Goal: Transaction & Acquisition: Purchase product/service

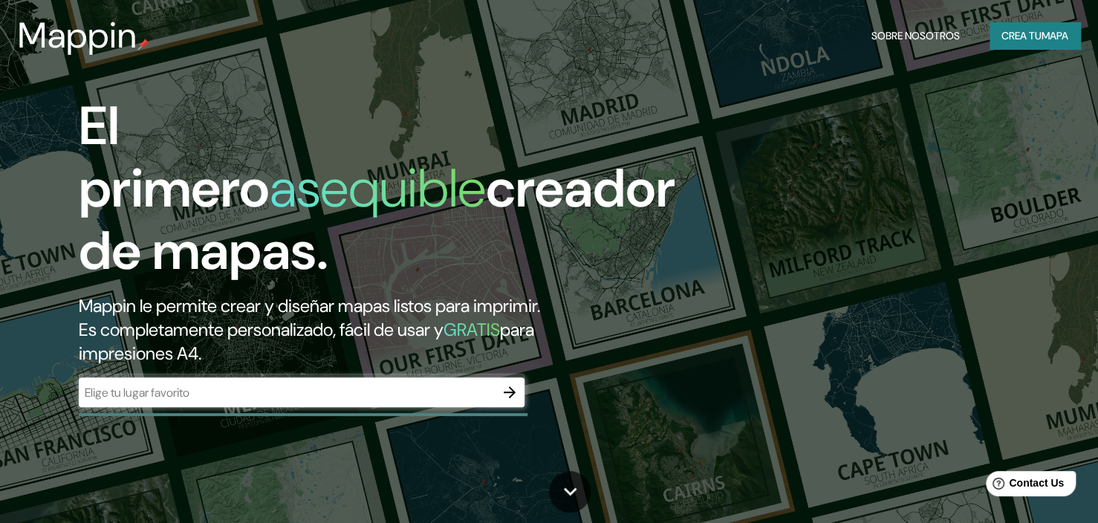
click at [513, 386] on icon "button" at bounding box center [510, 392] width 12 height 12
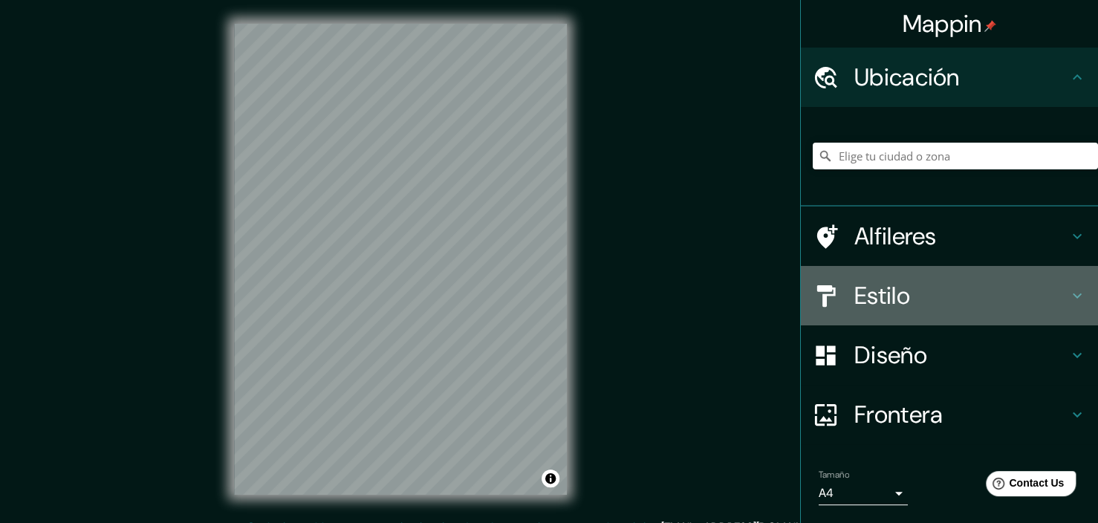
click at [1078, 287] on icon at bounding box center [1077, 296] width 18 height 18
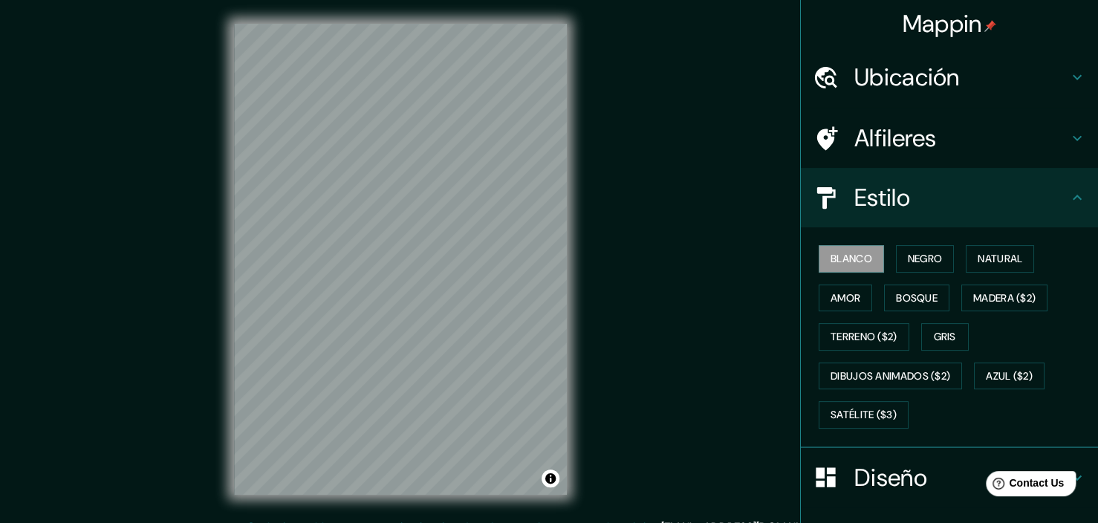
click at [720, 338] on div "Mappin Ubicación Alfileres Estilo Blanco Negro Natural Amor Bosque Madera ($2) …" at bounding box center [549, 271] width 1098 height 542
click at [966, 245] on button "Natural" at bounding box center [1000, 258] width 68 height 27
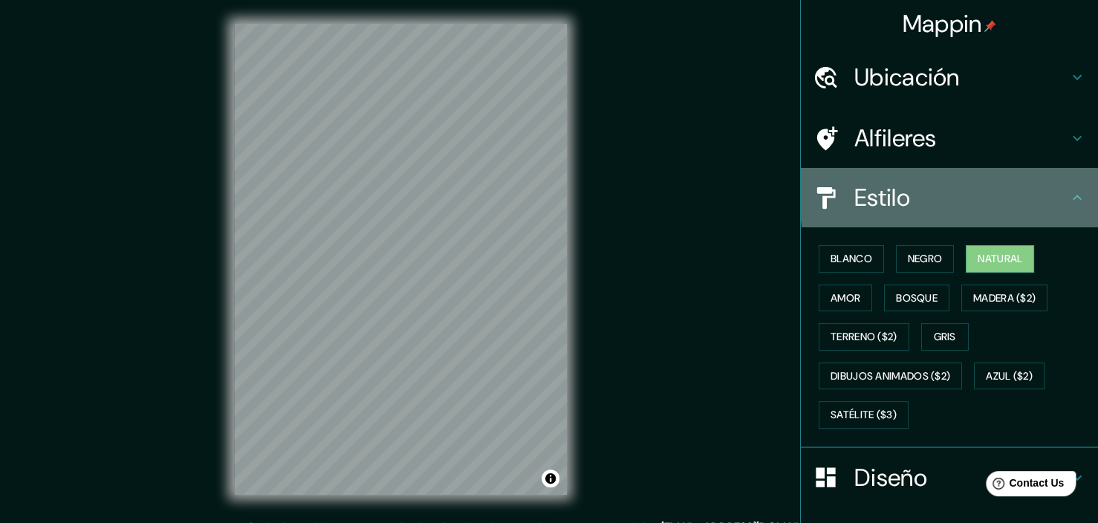
click at [1072, 195] on icon at bounding box center [1076, 197] width 9 height 5
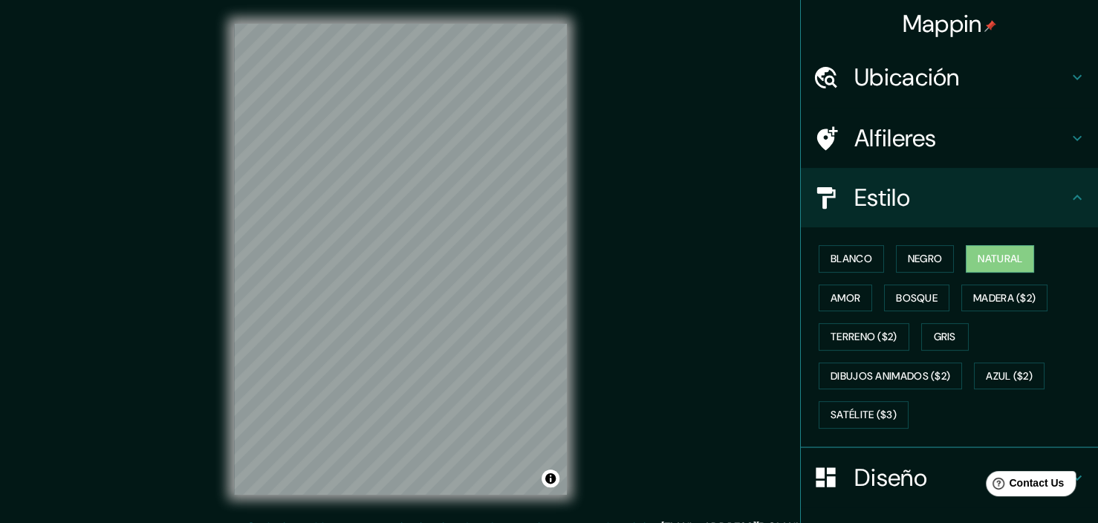
click at [1068, 129] on icon at bounding box center [1077, 138] width 18 height 18
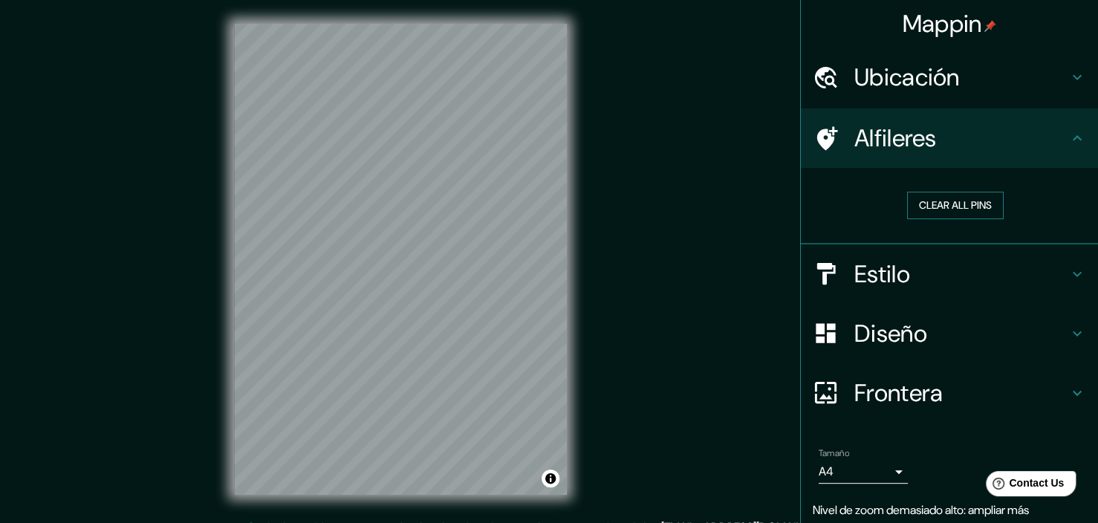
click at [956, 192] on button "Clear all pins" at bounding box center [955, 205] width 97 height 27
click at [1046, 123] on h4 "Alfileres" at bounding box center [961, 138] width 214 height 30
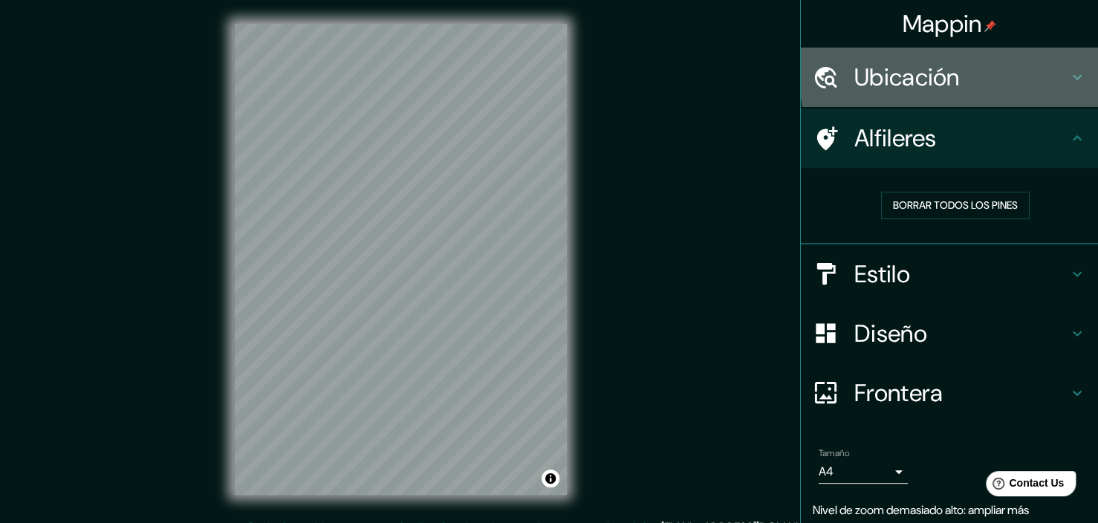
click at [1075, 62] on div "Ubicación" at bounding box center [949, 77] width 297 height 59
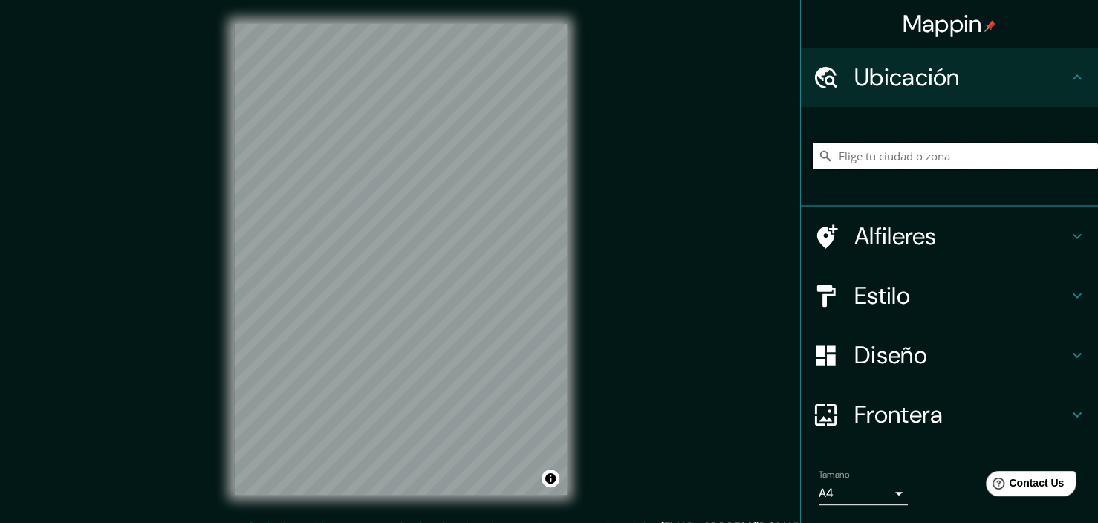
click at [969, 143] on input "Pick your city or area" at bounding box center [955, 156] width 285 height 27
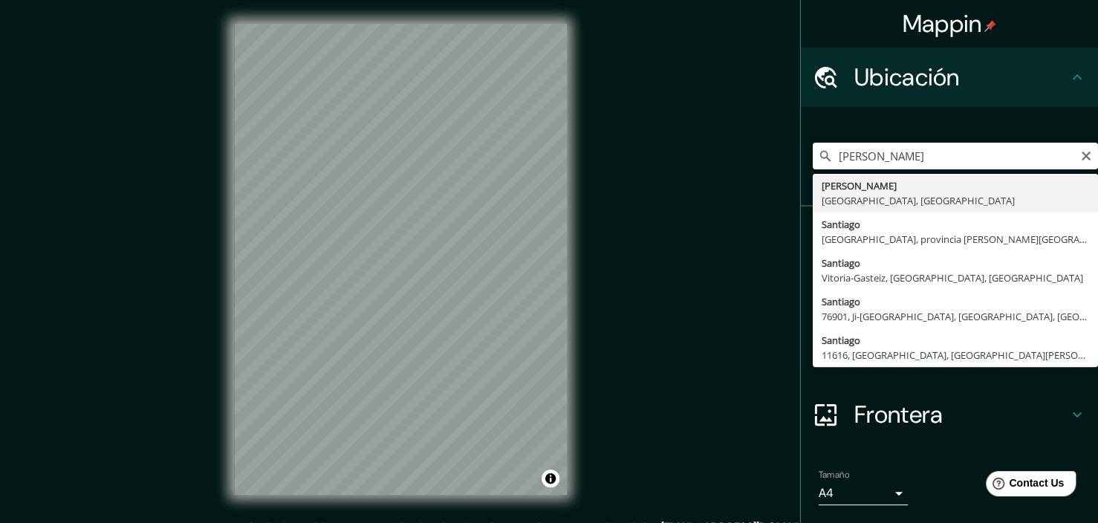
type input "[PERSON_NAME], [GEOGRAPHIC_DATA], [GEOGRAPHIC_DATA]"
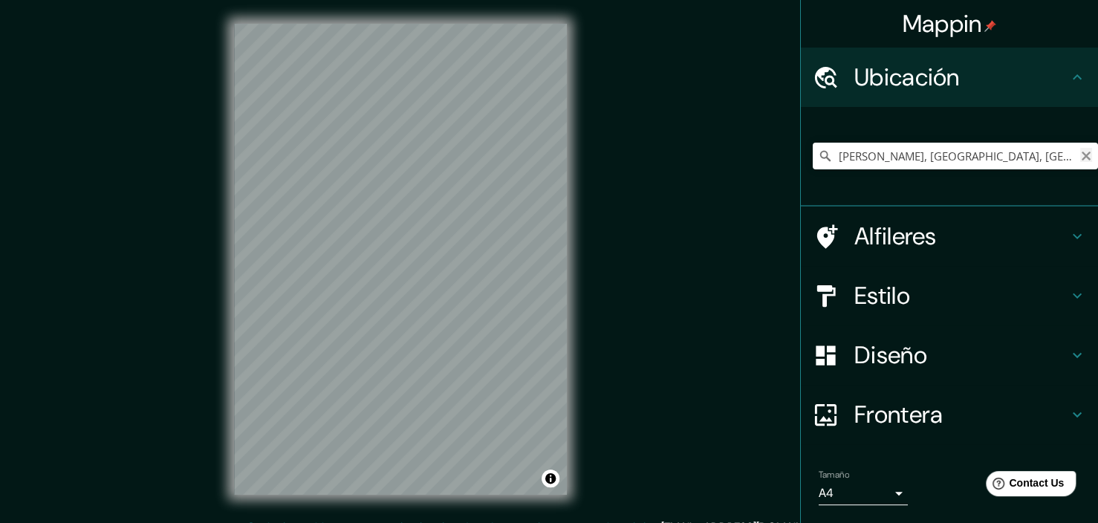
click at [1083, 152] on icon "Clear" at bounding box center [1085, 156] width 9 height 9
click at [972, 143] on input "Pick your city or area" at bounding box center [955, 156] width 285 height 27
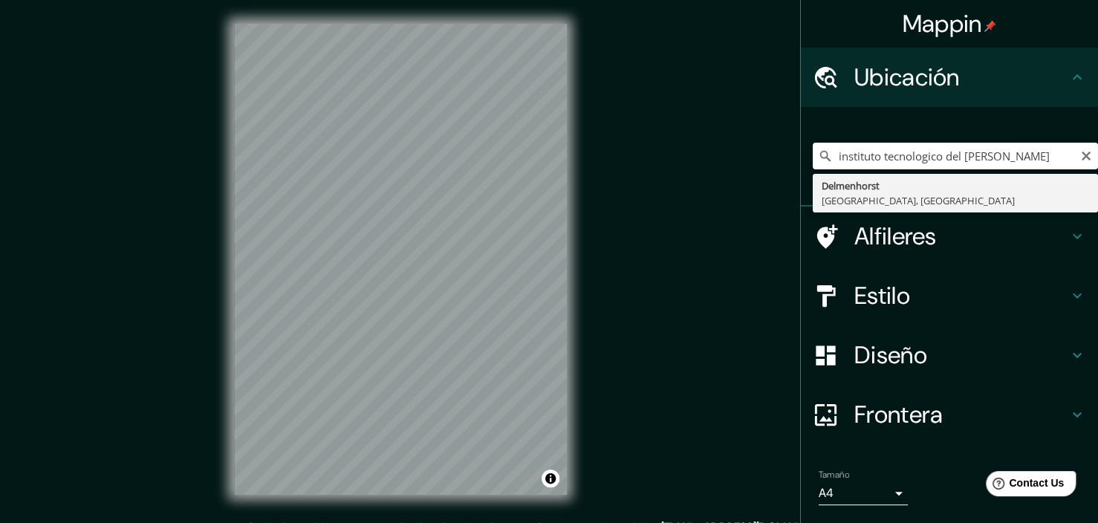
click at [905, 143] on input "instituto tecnologico del [PERSON_NAME]" at bounding box center [955, 156] width 285 height 27
click at [917, 146] on input "[GEOGRAPHIC_DATA][PERSON_NAME]" at bounding box center [955, 156] width 285 height 27
click at [1042, 143] on input "[GEOGRAPHIC_DATA][PERSON_NAME]" at bounding box center [955, 156] width 285 height 27
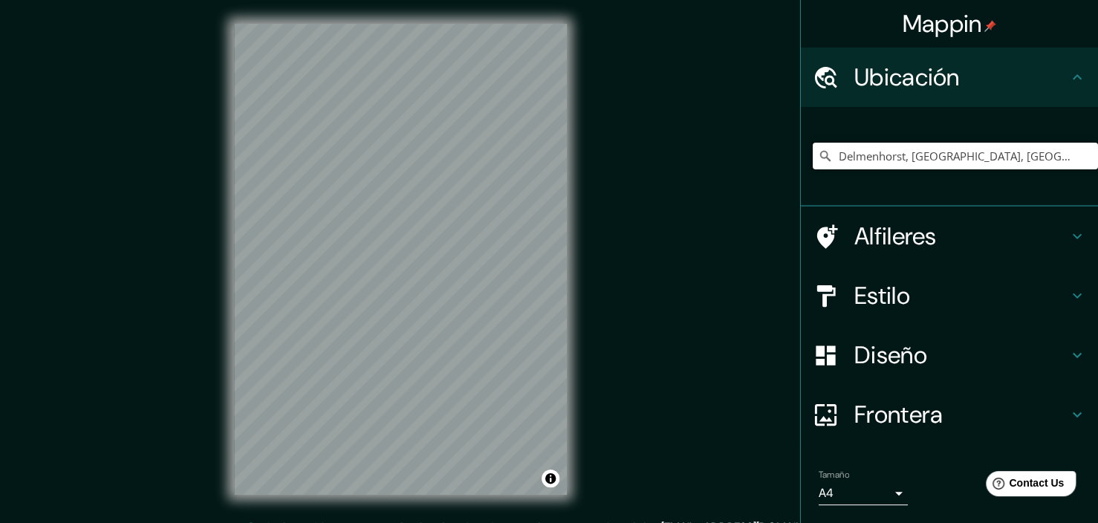
click at [1042, 143] on input "Delmenhorst, [GEOGRAPHIC_DATA], [GEOGRAPHIC_DATA]" at bounding box center [955, 156] width 285 height 27
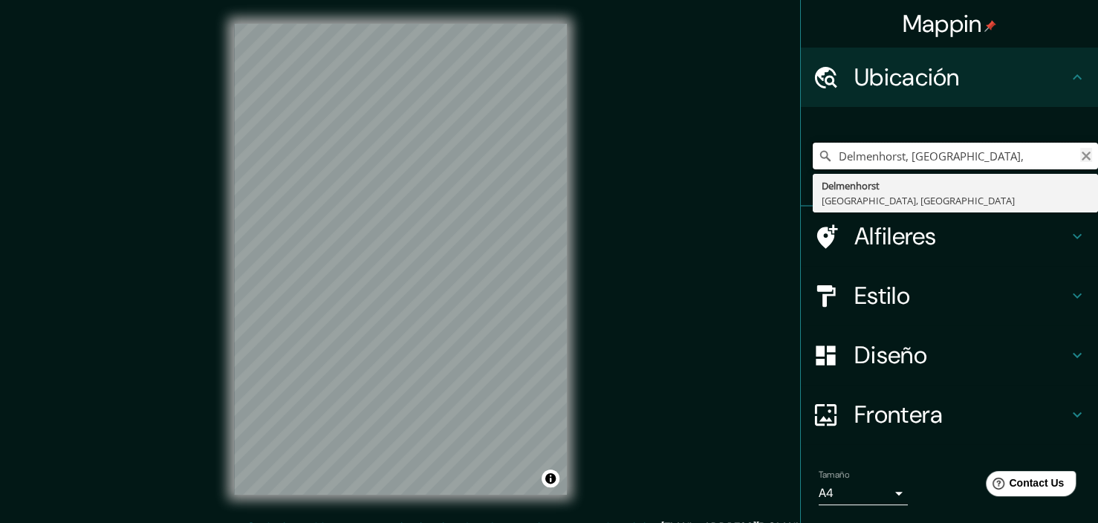
type input "Delmenhorst, [GEOGRAPHIC_DATA],"
click at [1087, 152] on icon "Clear" at bounding box center [1085, 156] width 9 height 9
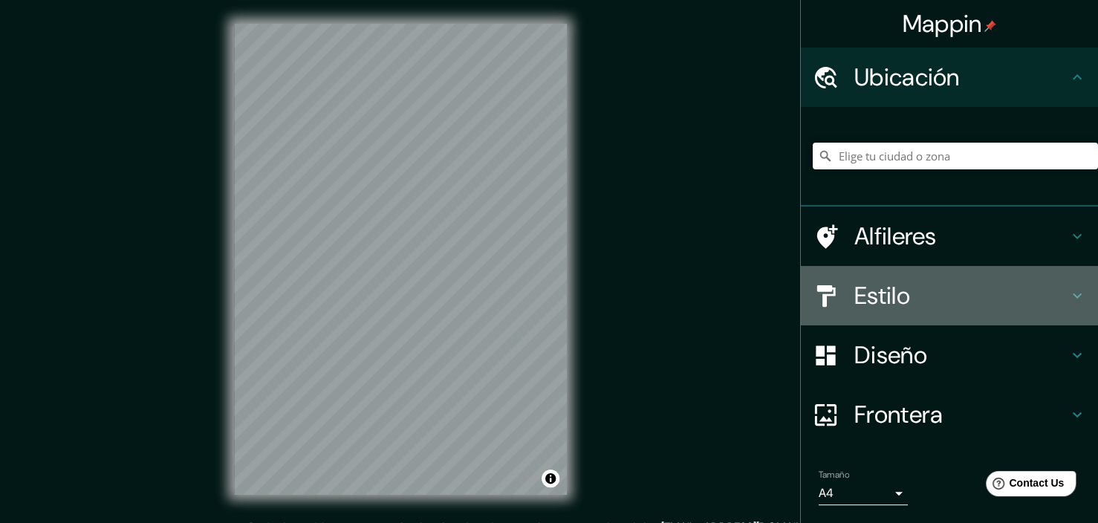
click at [1093, 266] on div "Estilo" at bounding box center [949, 295] width 297 height 59
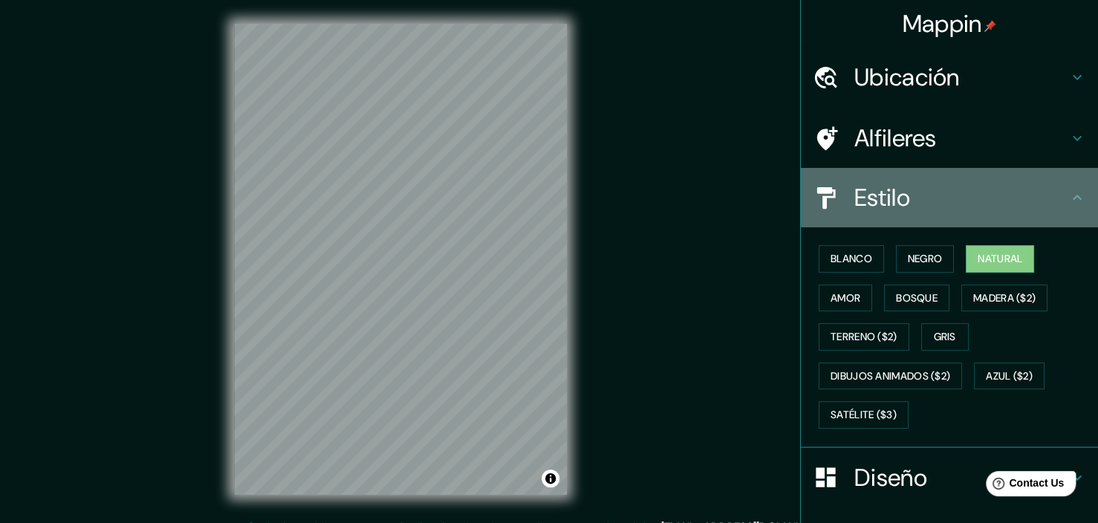
click at [1071, 189] on icon at bounding box center [1077, 198] width 18 height 18
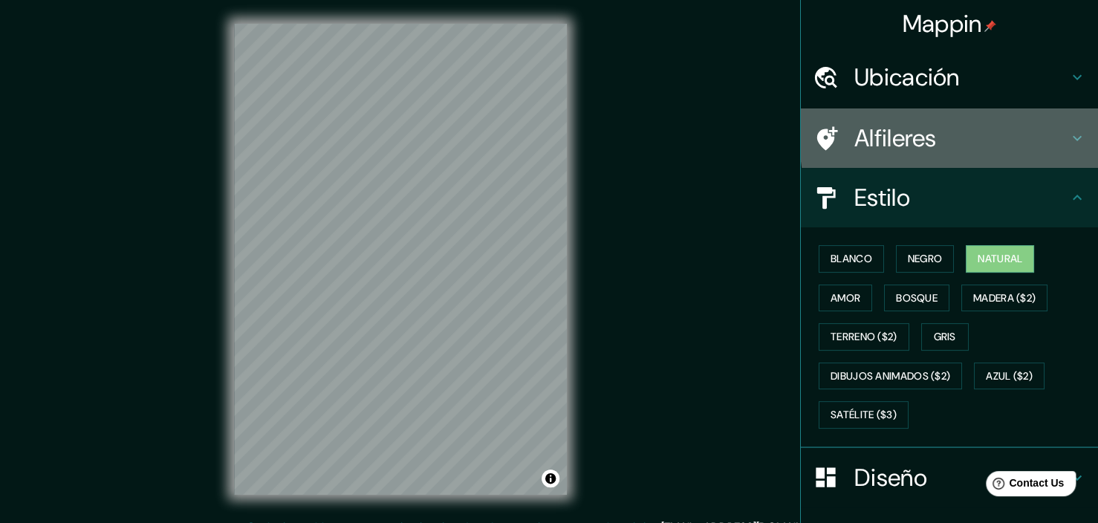
click at [1068, 129] on icon at bounding box center [1077, 138] width 18 height 18
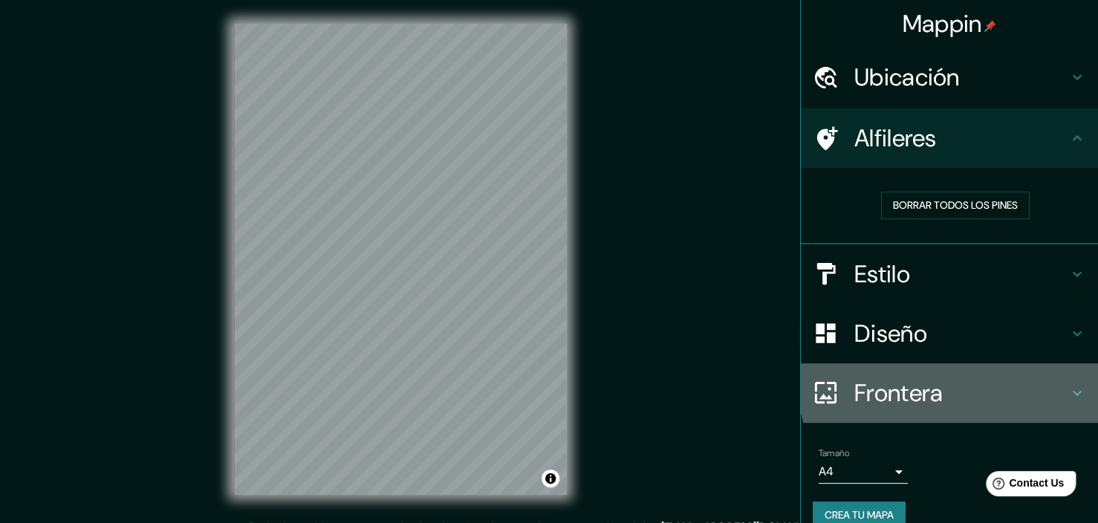
click at [968, 378] on h4 "Frontera" at bounding box center [961, 393] width 214 height 30
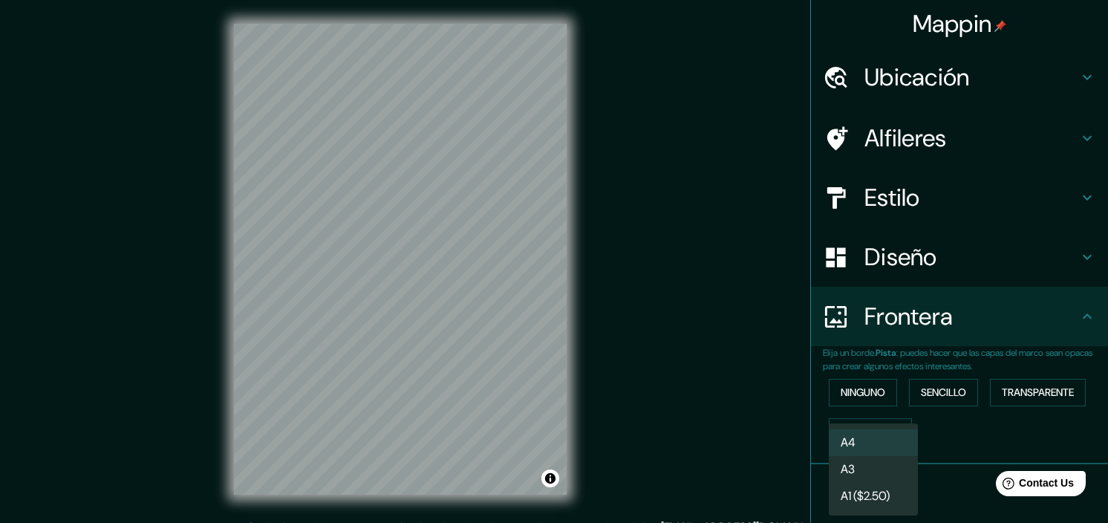
click at [889, 409] on body "Mappin Ubicación Delmenhorst [GEOGRAPHIC_DATA], [GEOGRAPHIC_DATA] Alfileres Est…" at bounding box center [554, 261] width 1108 height 523
click at [940, 394] on div at bounding box center [554, 261] width 1108 height 523
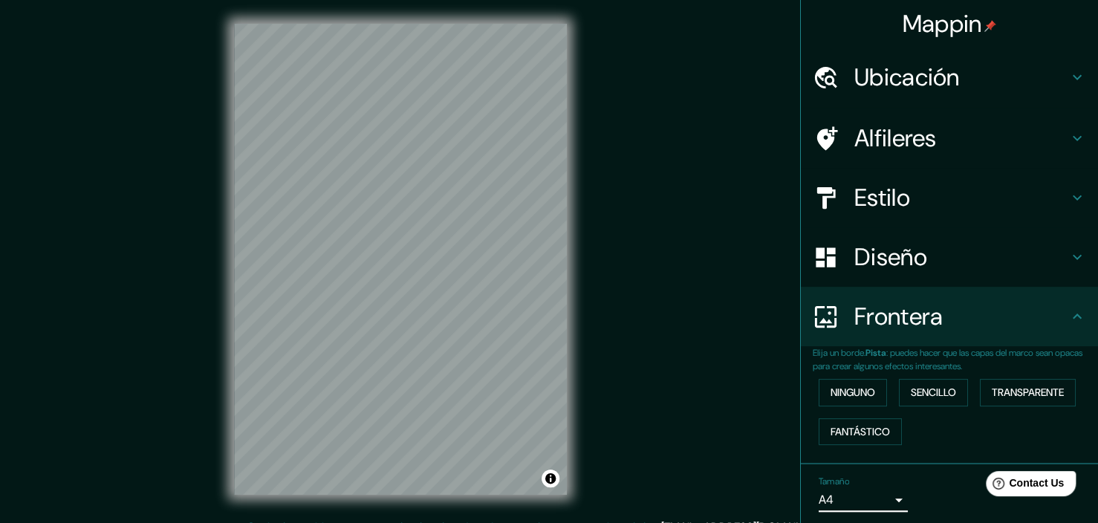
click at [926, 68] on h4 "Ubicación" at bounding box center [961, 77] width 214 height 30
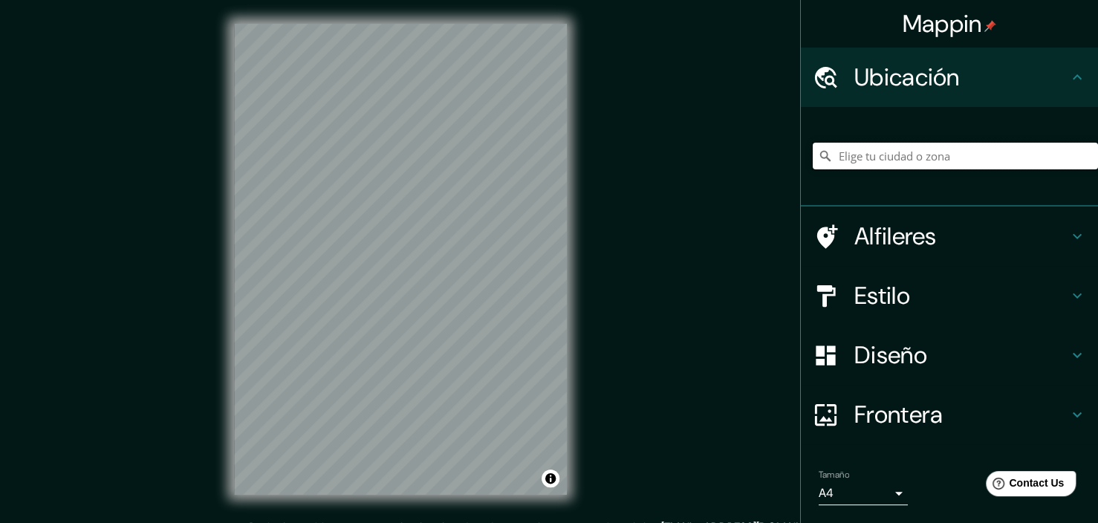
click at [969, 143] on input "Pick your city or area" at bounding box center [955, 156] width 285 height 27
type input "Pitve, [GEOGRAPHIC_DATA]-[GEOGRAPHIC_DATA], [GEOGRAPHIC_DATA]"
click at [1084, 150] on icon "Clear" at bounding box center [1086, 156] width 12 height 12
type input "Delmenhorst, [GEOGRAPHIC_DATA], [GEOGRAPHIC_DATA]"
click at [1085, 150] on icon "Clear" at bounding box center [1086, 156] width 12 height 12
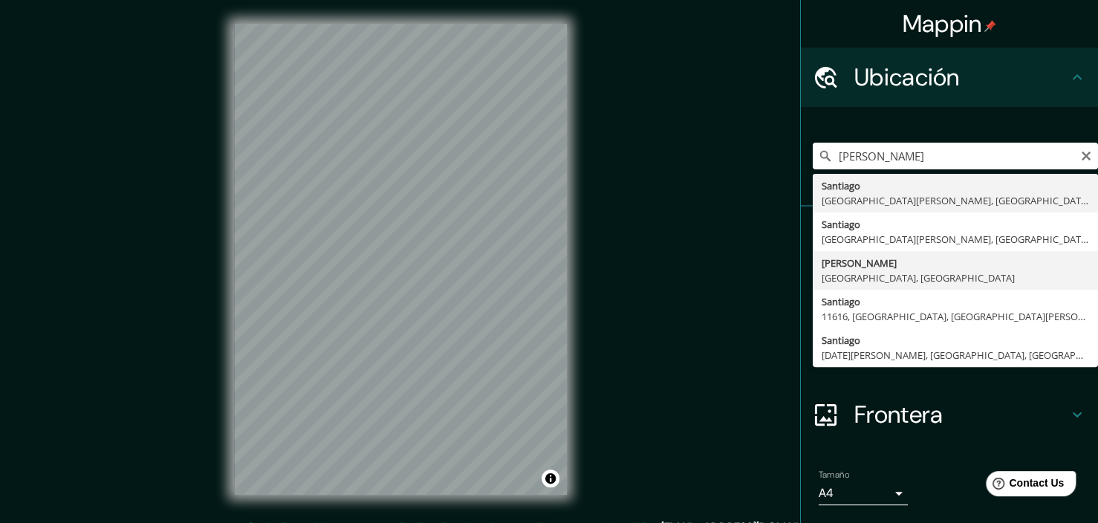
type input "[PERSON_NAME], [GEOGRAPHIC_DATA], [GEOGRAPHIC_DATA]"
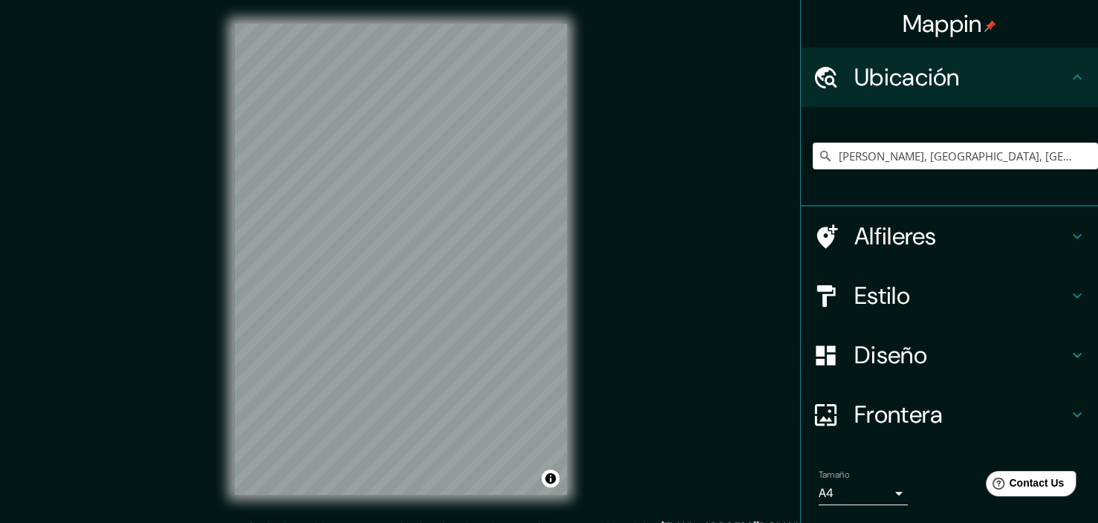
scroll to position [3, 0]
